Goal: Use online tool/utility: Utilize a website feature to perform a specific function

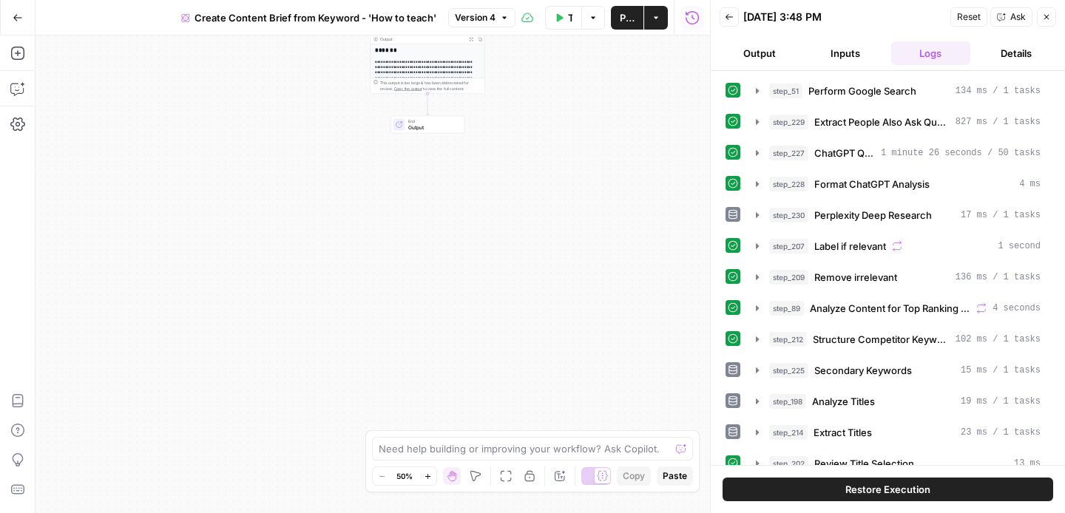
drag, startPoint x: 589, startPoint y: 160, endPoint x: 587, endPoint y: 274, distance: 114.6
click at [587, 274] on div "Workflow Set Inputs Inputs Google Search Perform Google Search Step 51 Output E…" at bounding box center [372, 274] width 674 height 478
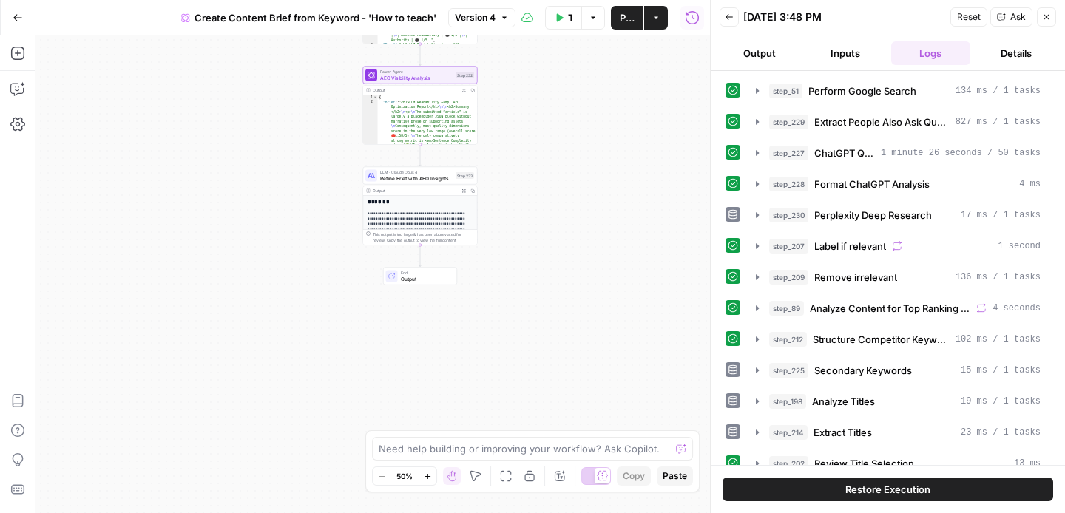
drag, startPoint x: 587, startPoint y: 274, endPoint x: 581, endPoint y: 423, distance: 148.8
click at [581, 423] on div "Workflow Set Inputs Inputs Google Search Perform Google Search Step 51 Output E…" at bounding box center [372, 274] width 674 height 478
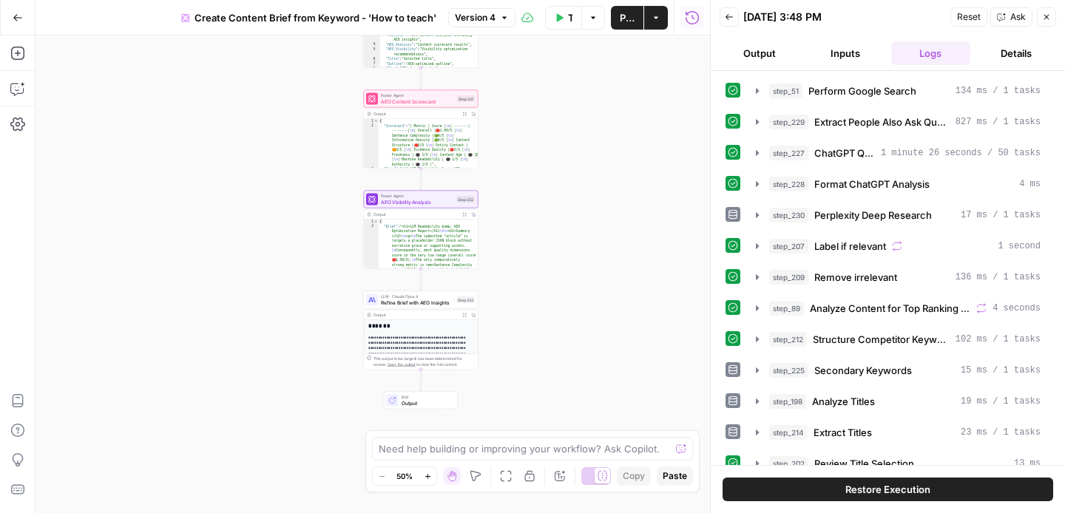
drag, startPoint x: 606, startPoint y: 133, endPoint x: 608, endPoint y: 257, distance: 123.5
click at [608, 257] on div "Workflow Set Inputs Inputs Google Search Perform Google Search Step 51 Output E…" at bounding box center [372, 274] width 674 height 478
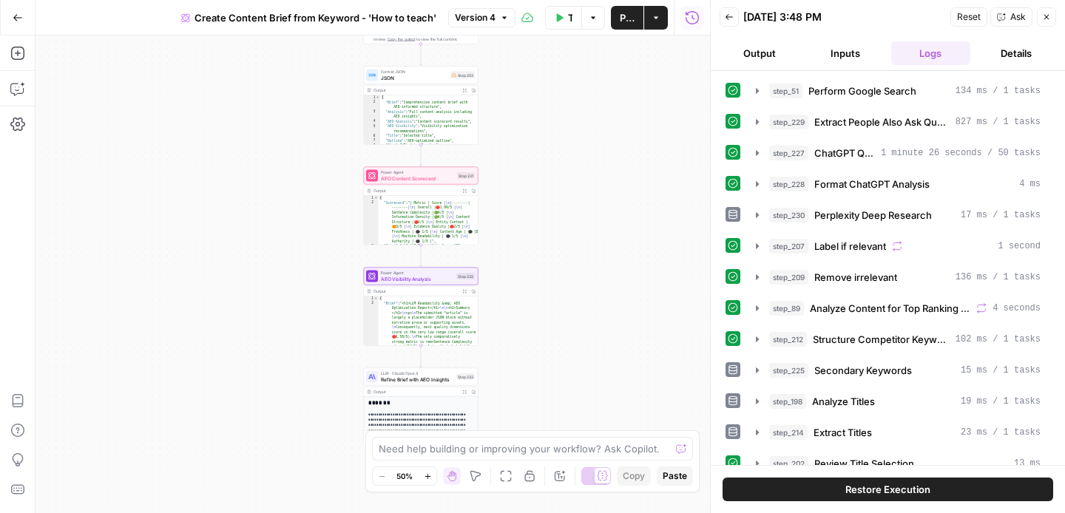
drag, startPoint x: 541, startPoint y: 98, endPoint x: 540, endPoint y: 177, distance: 78.4
click at [540, 177] on div "Workflow Set Inputs Inputs Google Search Perform Google Search Step 51 Output E…" at bounding box center [372, 274] width 674 height 478
click at [430, 163] on icon "button" at bounding box center [431, 161] width 5 height 5
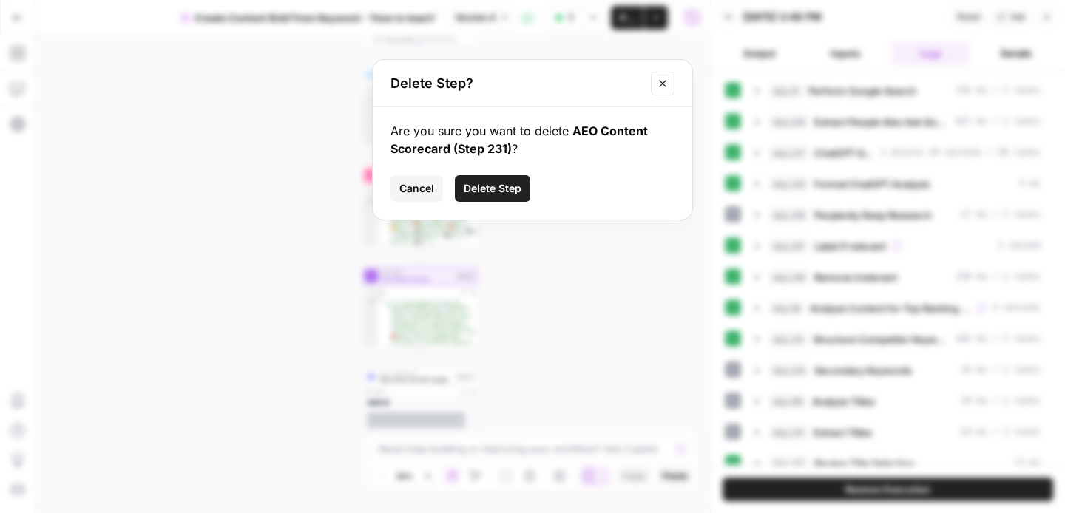
click at [503, 186] on span "Delete Step" at bounding box center [493, 188] width 58 height 15
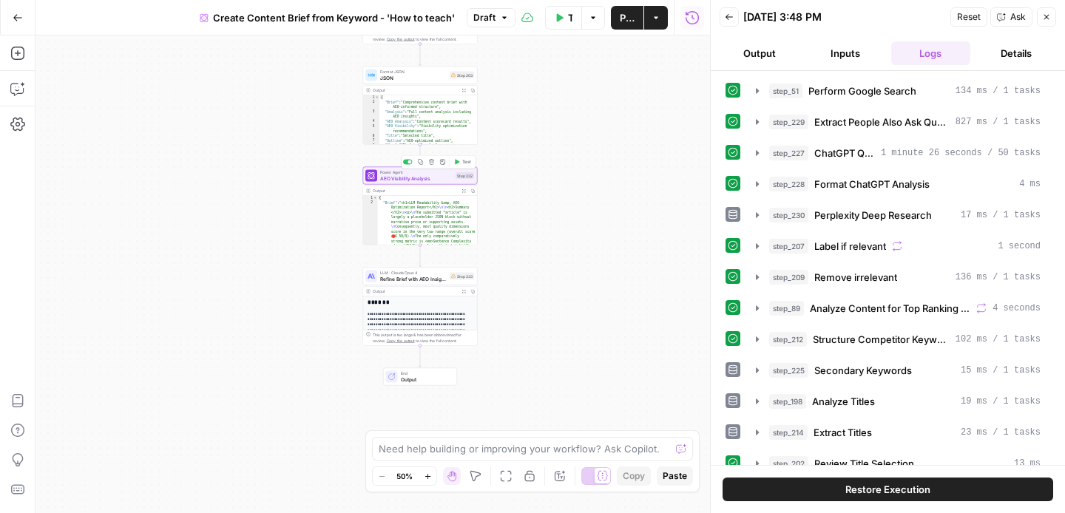
click at [430, 164] on icon "button" at bounding box center [431, 161] width 5 height 5
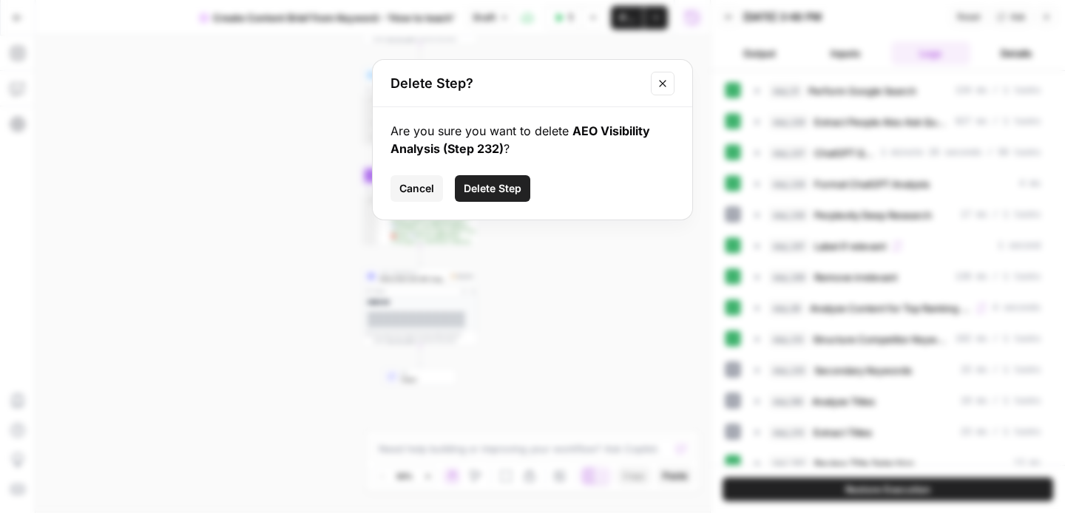
click at [488, 199] on button "Delete Step" at bounding box center [492, 188] width 75 height 27
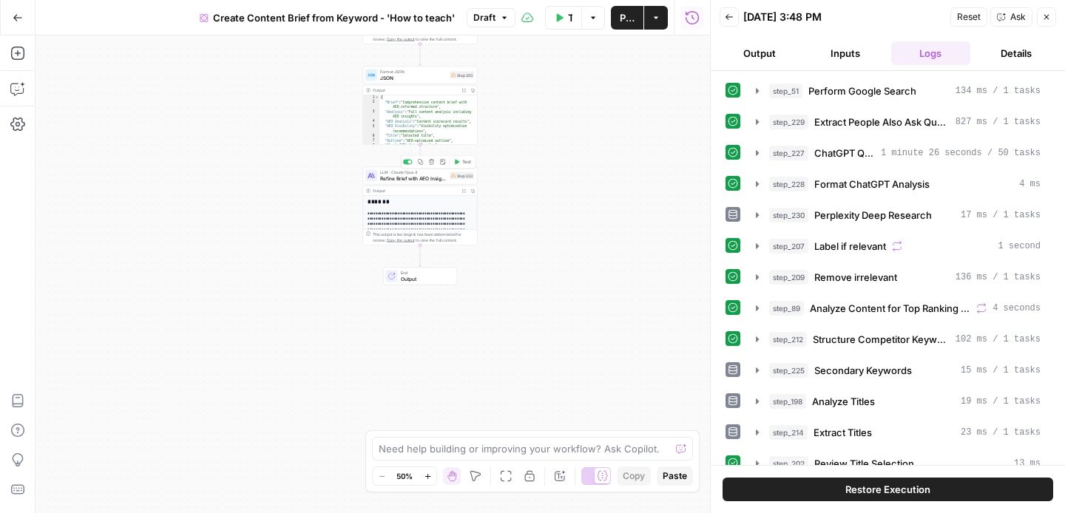
click at [432, 165] on button "Delete step" at bounding box center [432, 163] width 10 height 10
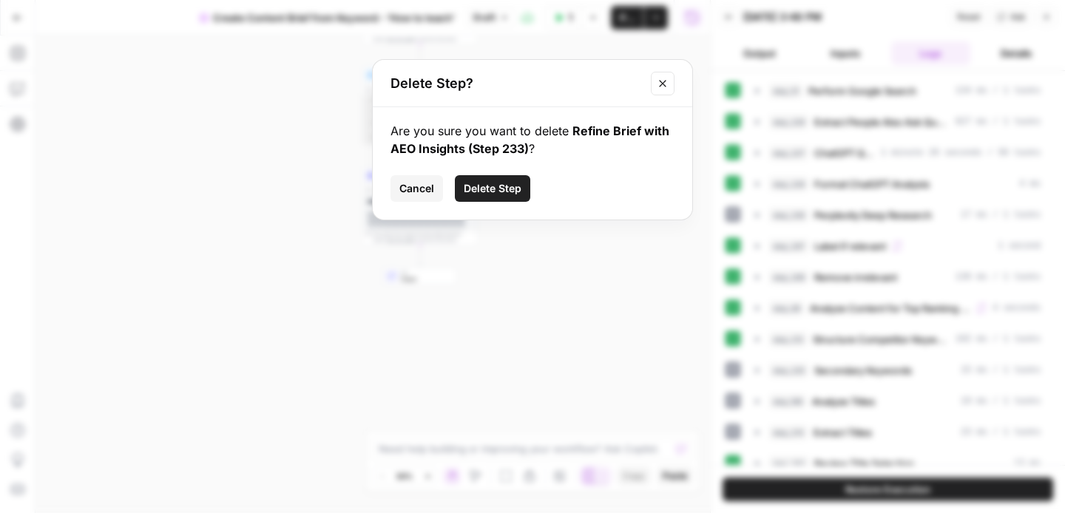
click at [510, 194] on span "Delete Step" at bounding box center [493, 188] width 58 height 15
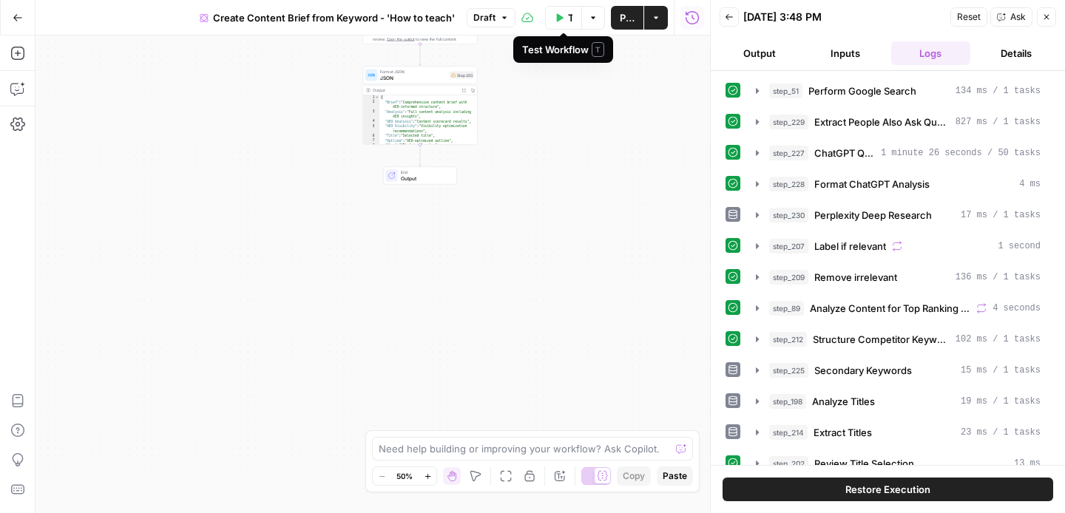
click at [569, 16] on span "Test Workflow" at bounding box center [570, 17] width 4 height 15
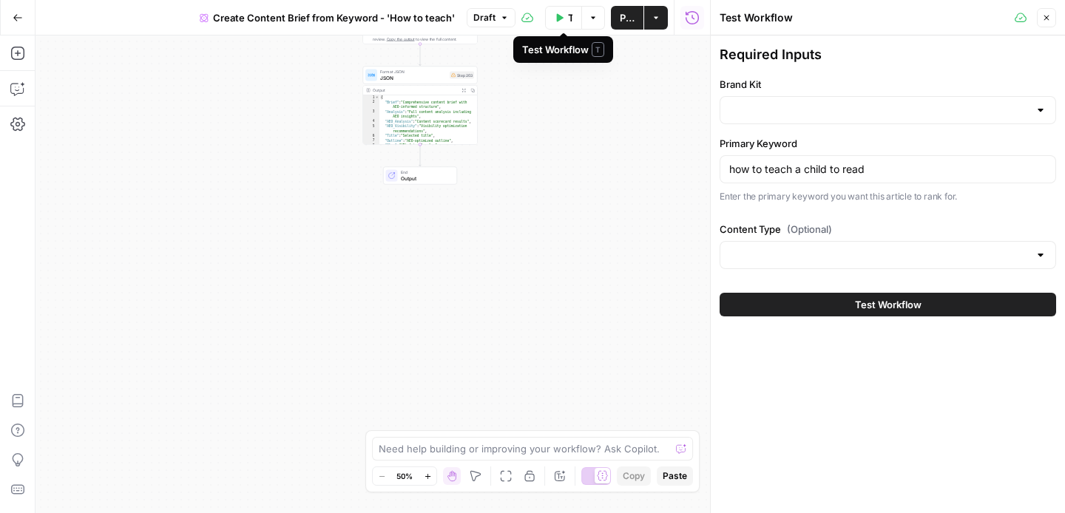
type input "Twinkl"
click at [771, 313] on button "Test Workflow" at bounding box center [888, 305] width 336 height 24
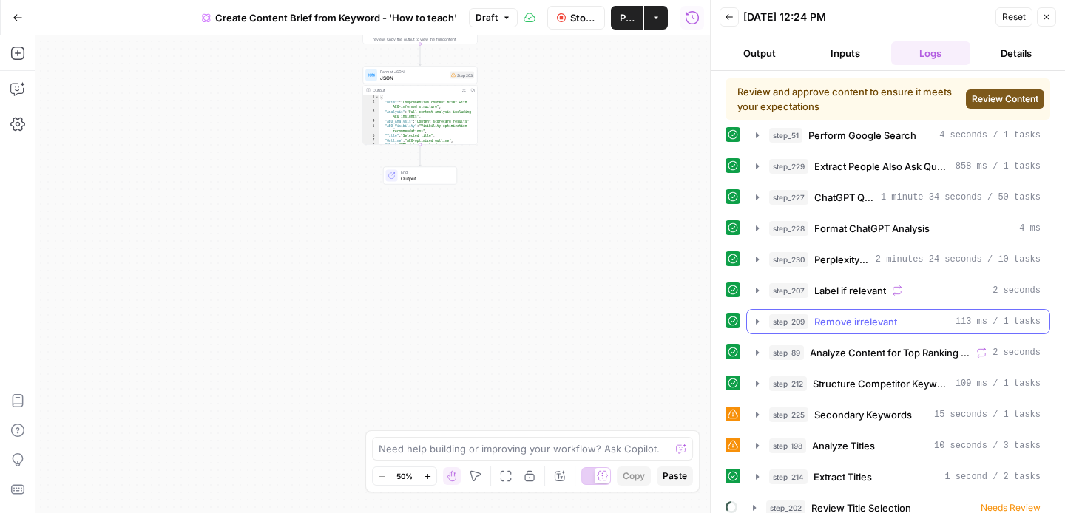
scroll to position [15, 0]
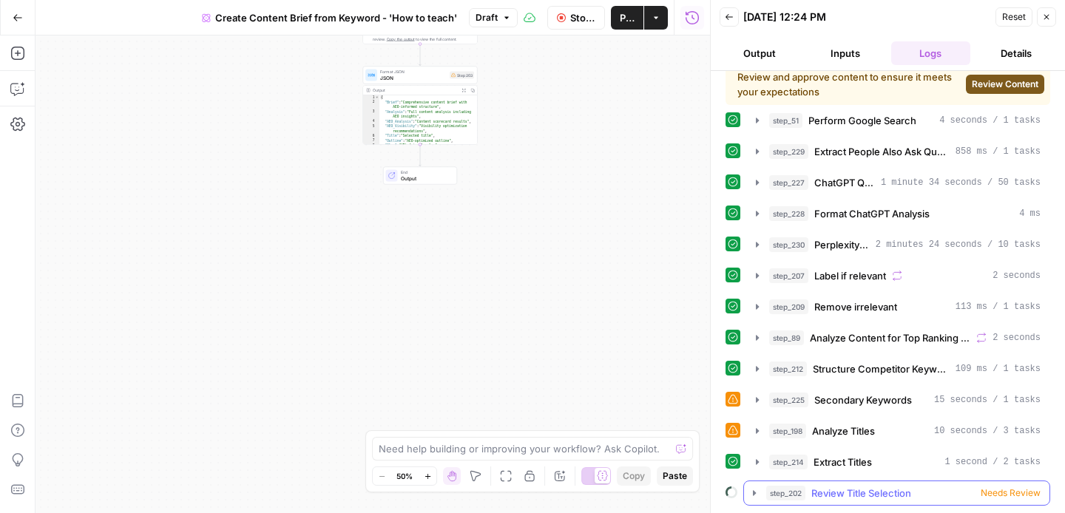
click at [993, 492] on span "Needs Review" at bounding box center [1011, 493] width 60 height 13
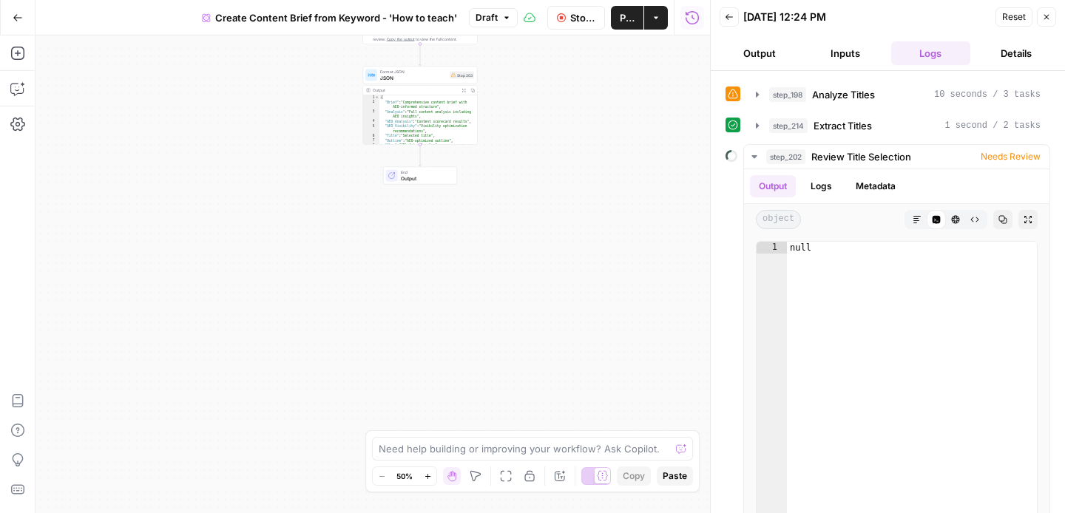
scroll to position [0, 0]
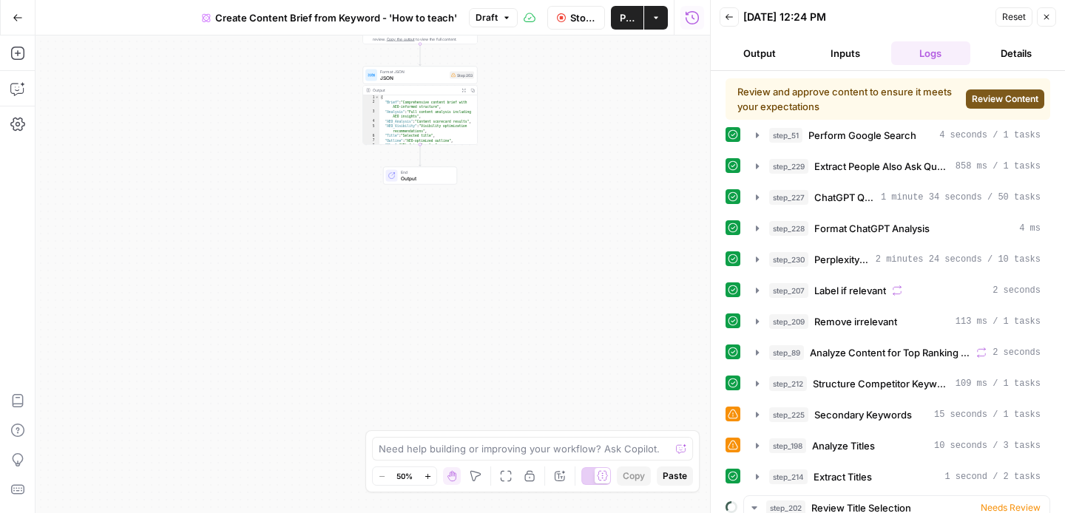
click at [1006, 102] on span "Review Content" at bounding box center [1005, 98] width 67 height 13
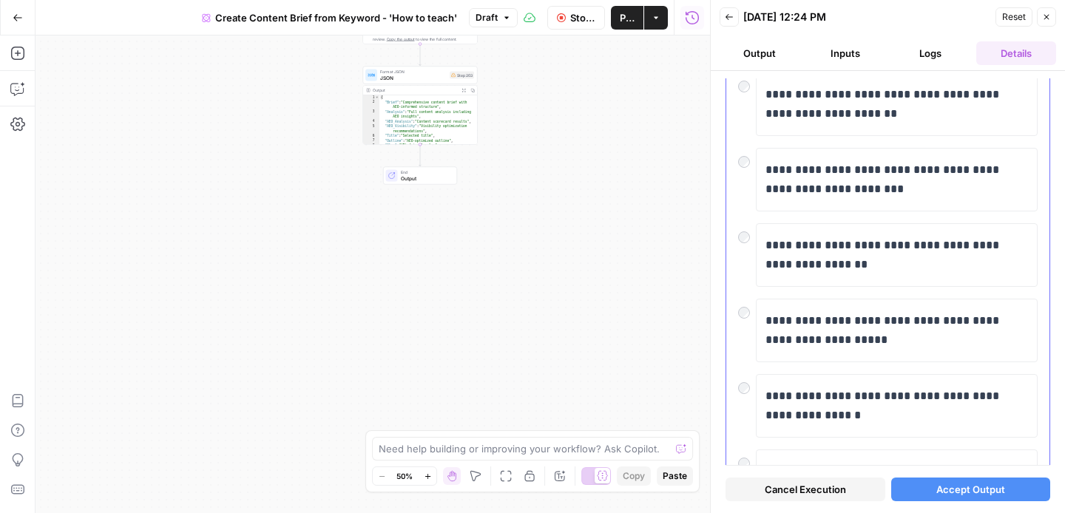
scroll to position [130, 0]
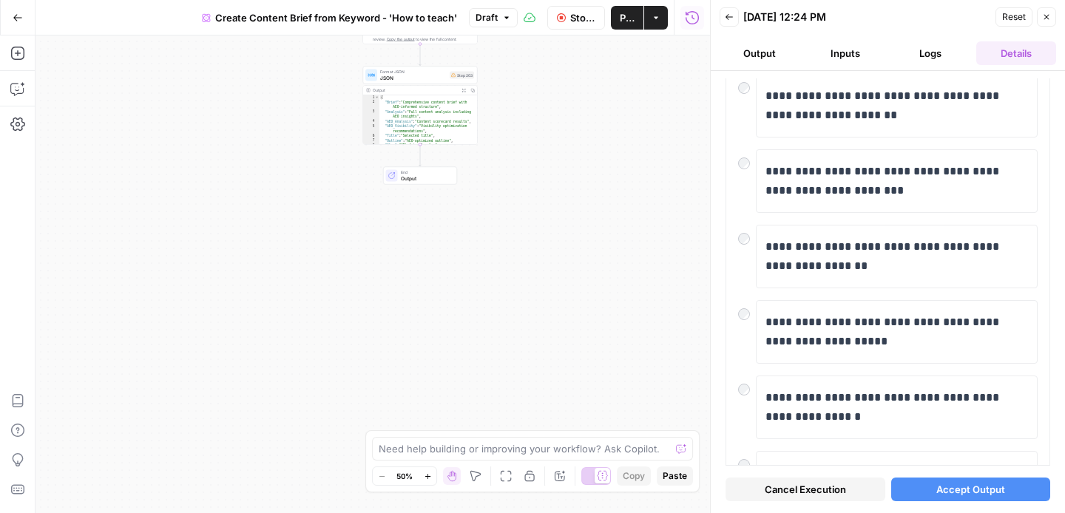
click at [994, 490] on span "Accept Output" at bounding box center [970, 489] width 69 height 15
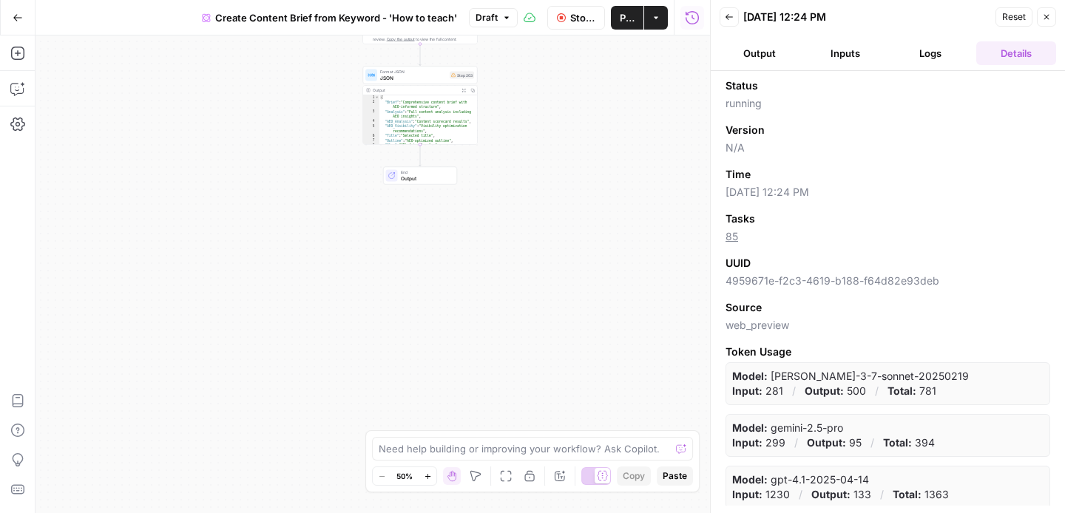
click at [734, 14] on button "Back" at bounding box center [729, 16] width 19 height 19
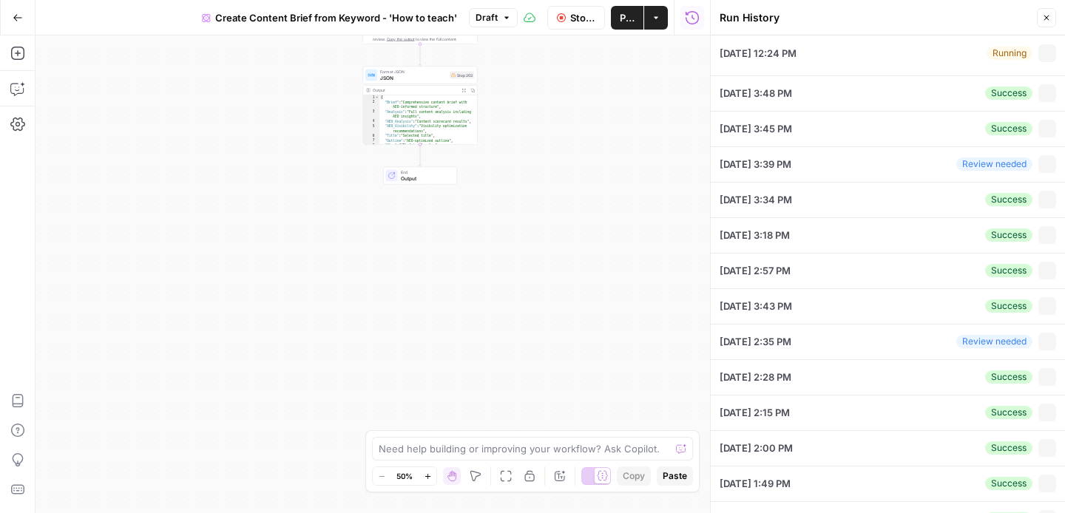
type input "Twinkl"
type input "how to teach a child to read"
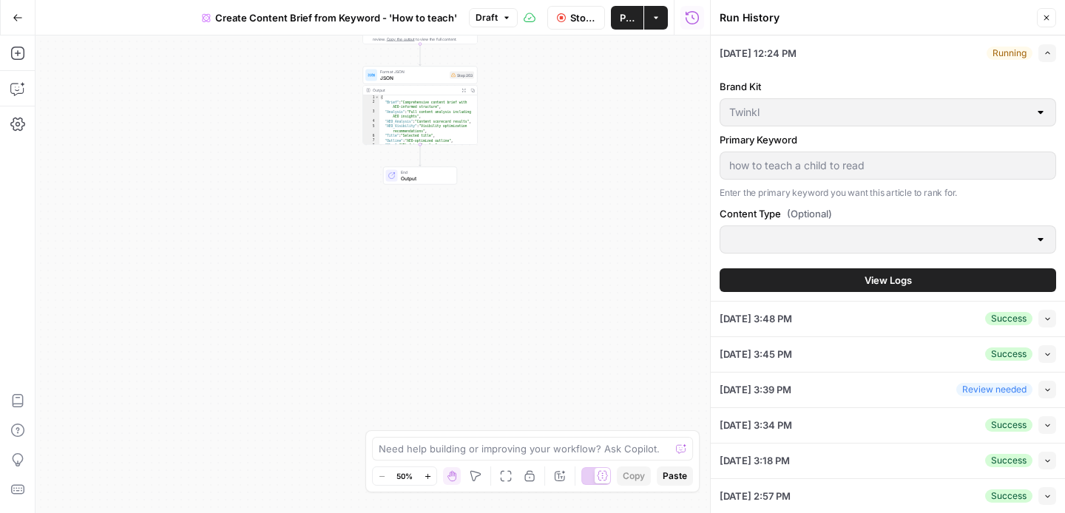
click at [1045, 18] on icon "button" at bounding box center [1046, 17] width 9 height 9
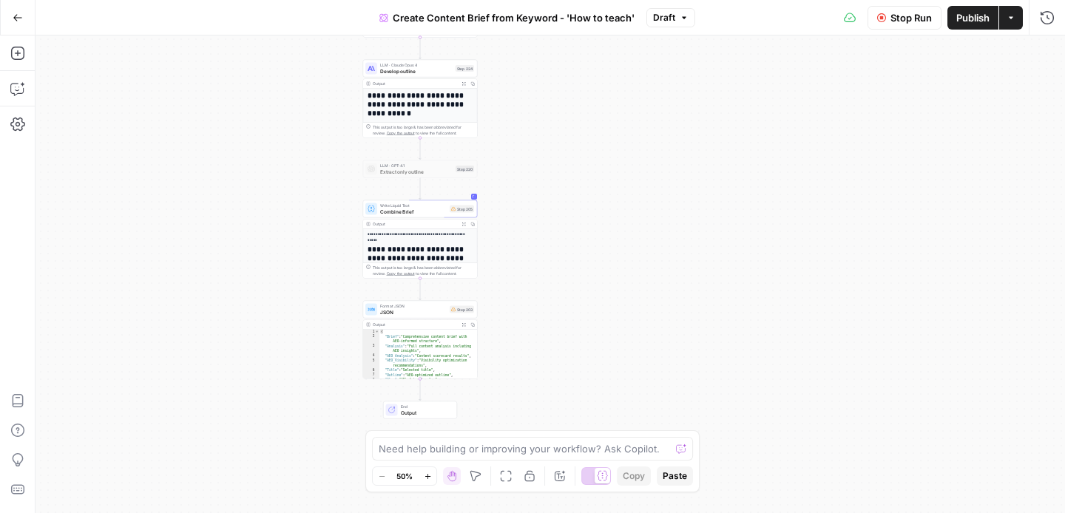
drag, startPoint x: 851, startPoint y: 117, endPoint x: 850, endPoint y: 370, distance: 252.9
click at [850, 370] on div "Workflow Set Inputs Inputs Google Search Perform Google Search Step 51 Output E…" at bounding box center [549, 274] width 1029 height 478
